Goal: Transaction & Acquisition: Subscribe to service/newsletter

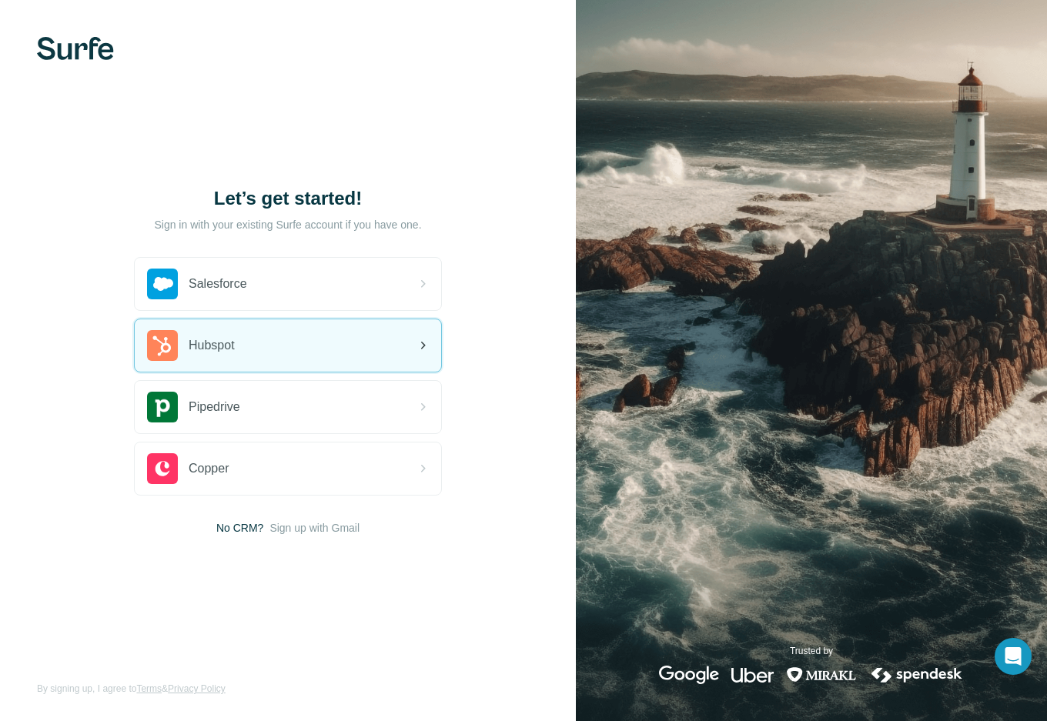
click at [236, 349] on div "Hubspot" at bounding box center [288, 345] width 306 height 52
click at [264, 343] on div "Hubspot" at bounding box center [288, 345] width 306 height 52
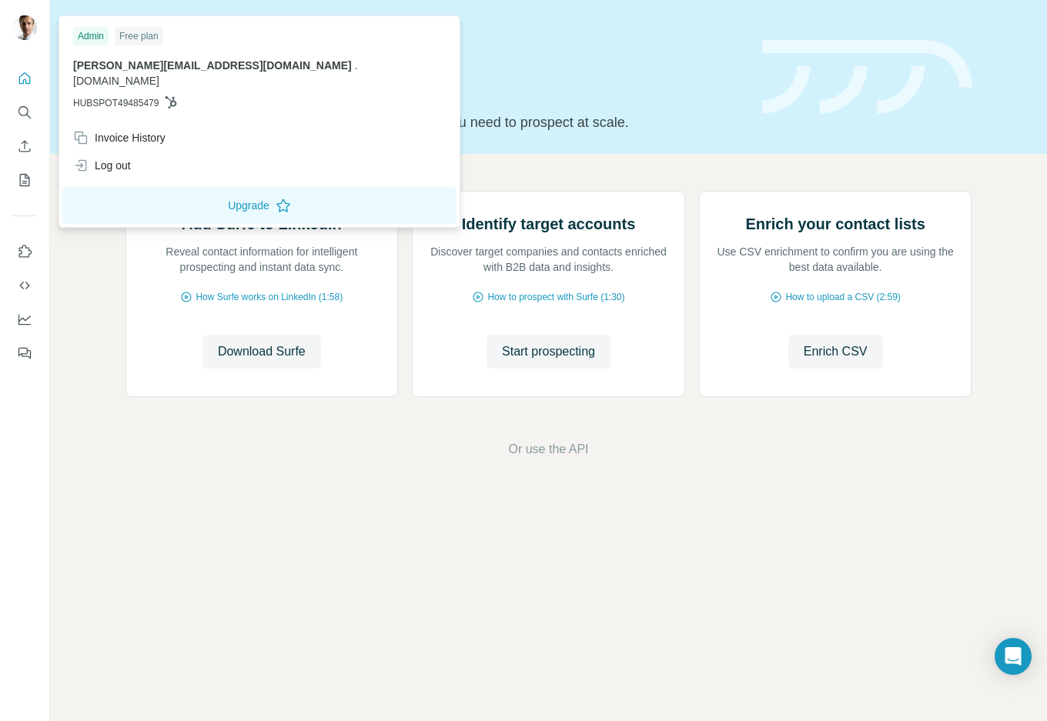
click at [22, 25] on img at bounding box center [24, 27] width 25 height 25
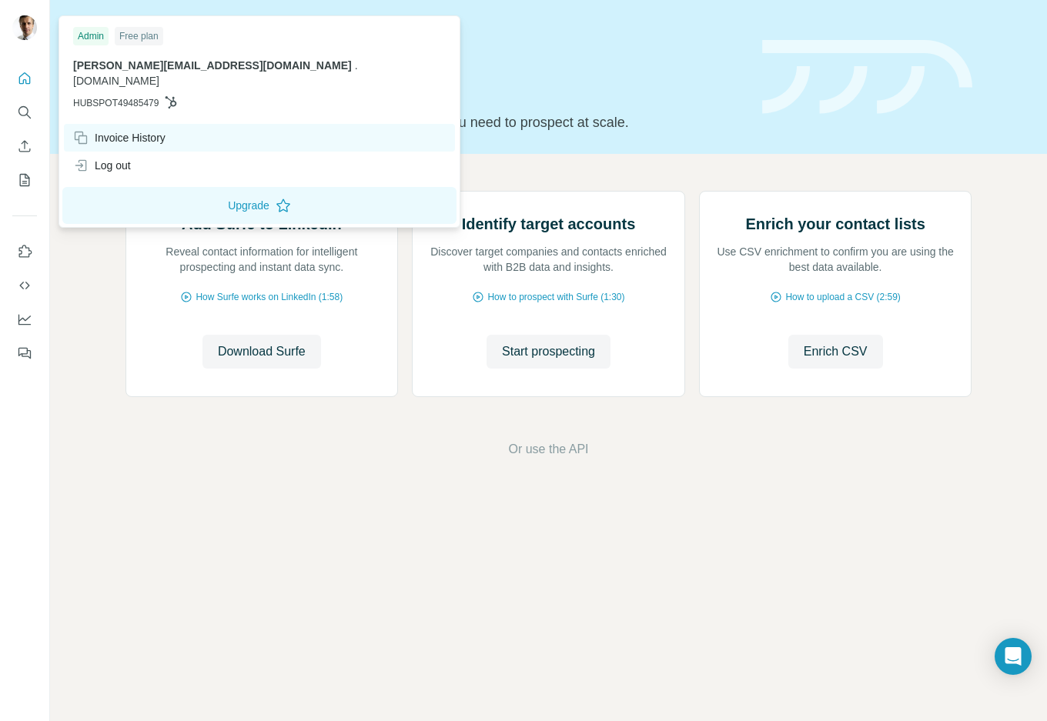
click at [145, 130] on div "Invoice History" at bounding box center [119, 137] width 92 height 15
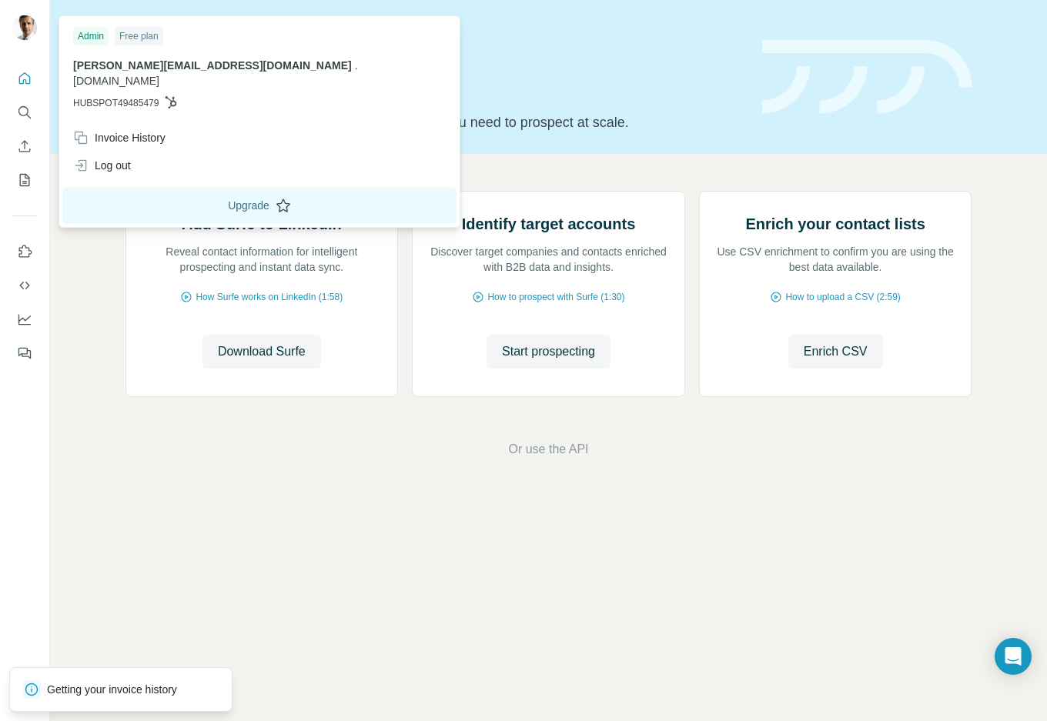
click at [155, 187] on button "Upgrade" at bounding box center [259, 205] width 394 height 37
